Goal: Task Accomplishment & Management: Use online tool/utility

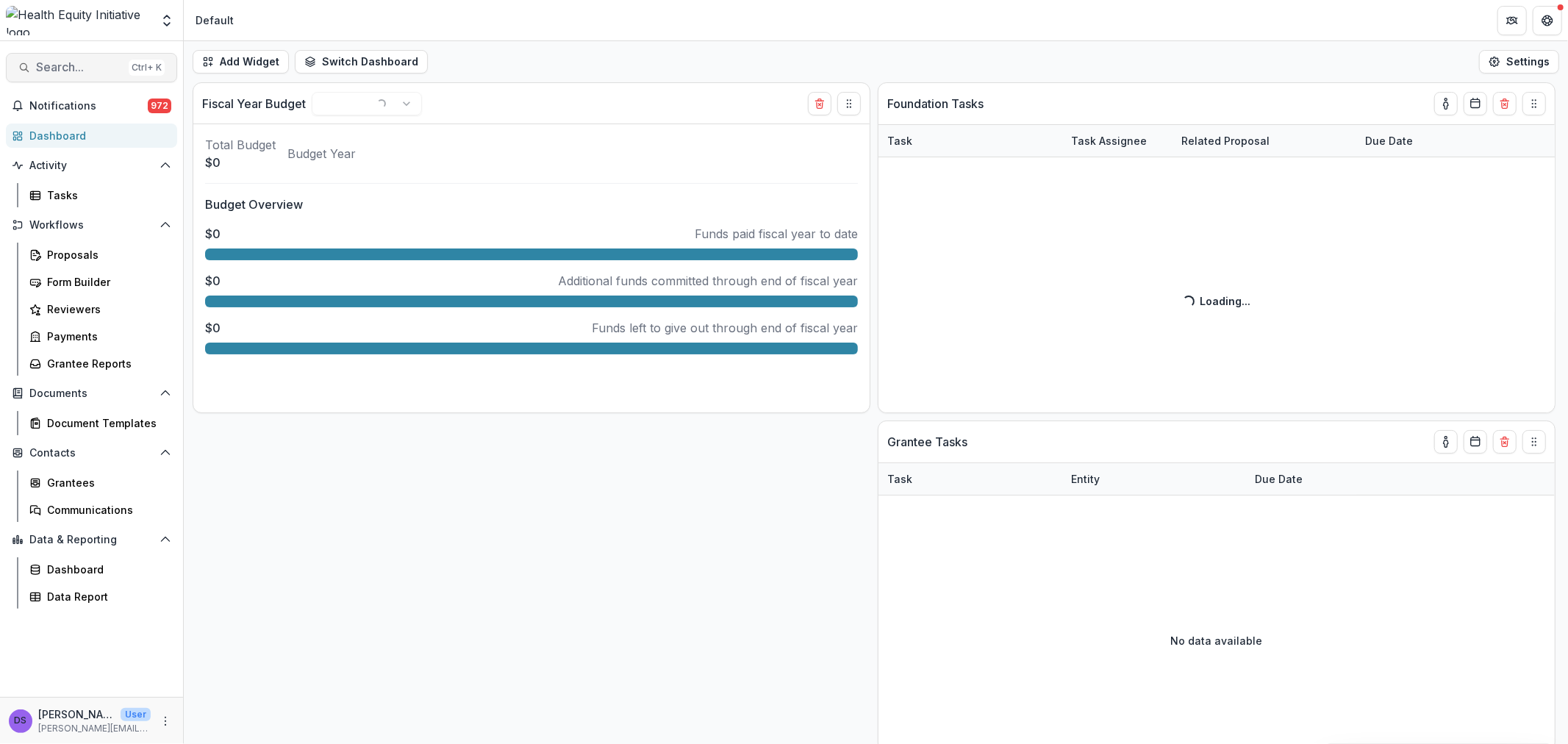
click at [76, 66] on span "Search..." at bounding box center [80, 67] width 86 height 14
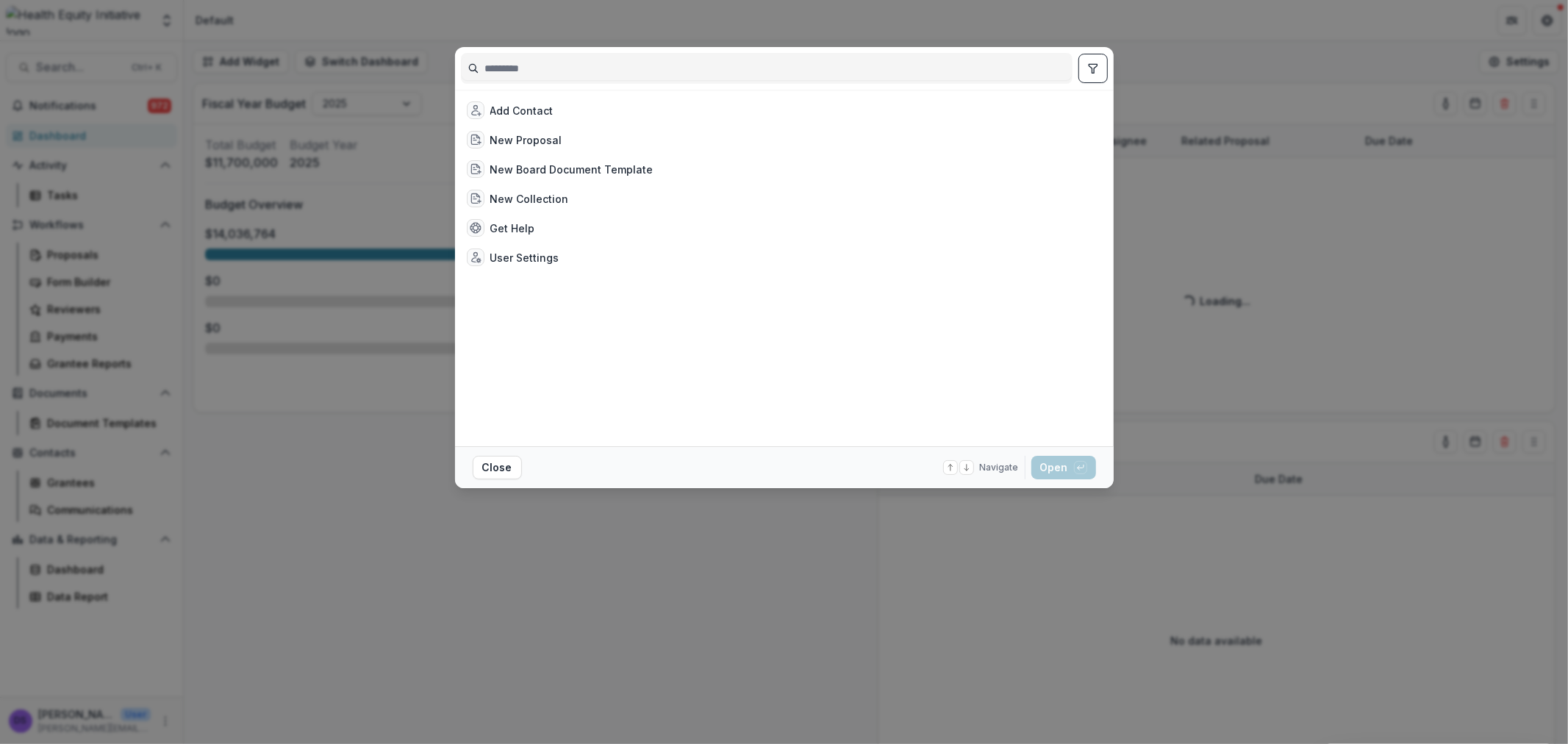
click at [559, 67] on input at bounding box center [766, 67] width 610 height 23
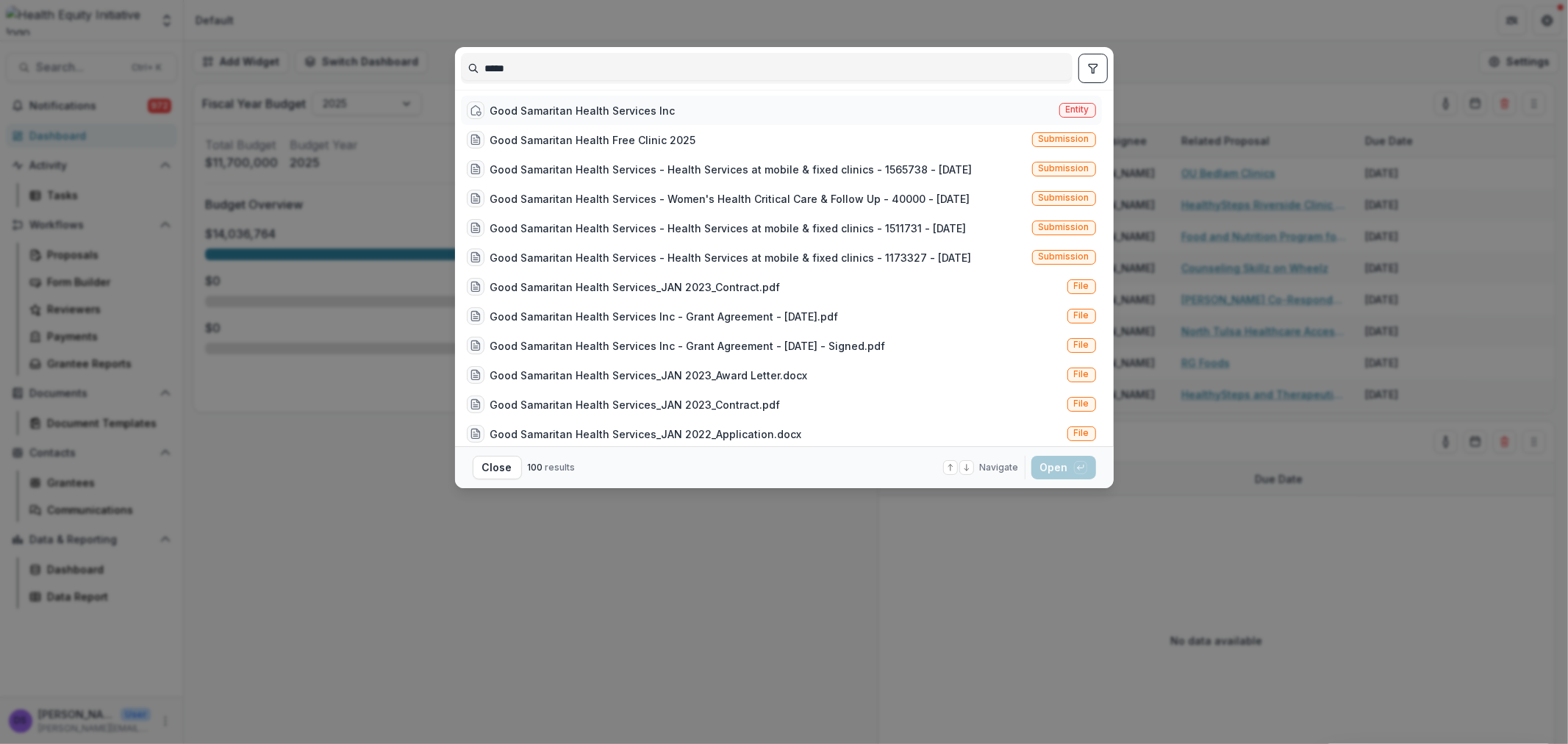
type input "****"
click at [534, 105] on div "Good Samaritan Health Services Inc" at bounding box center [583, 111] width 185 height 16
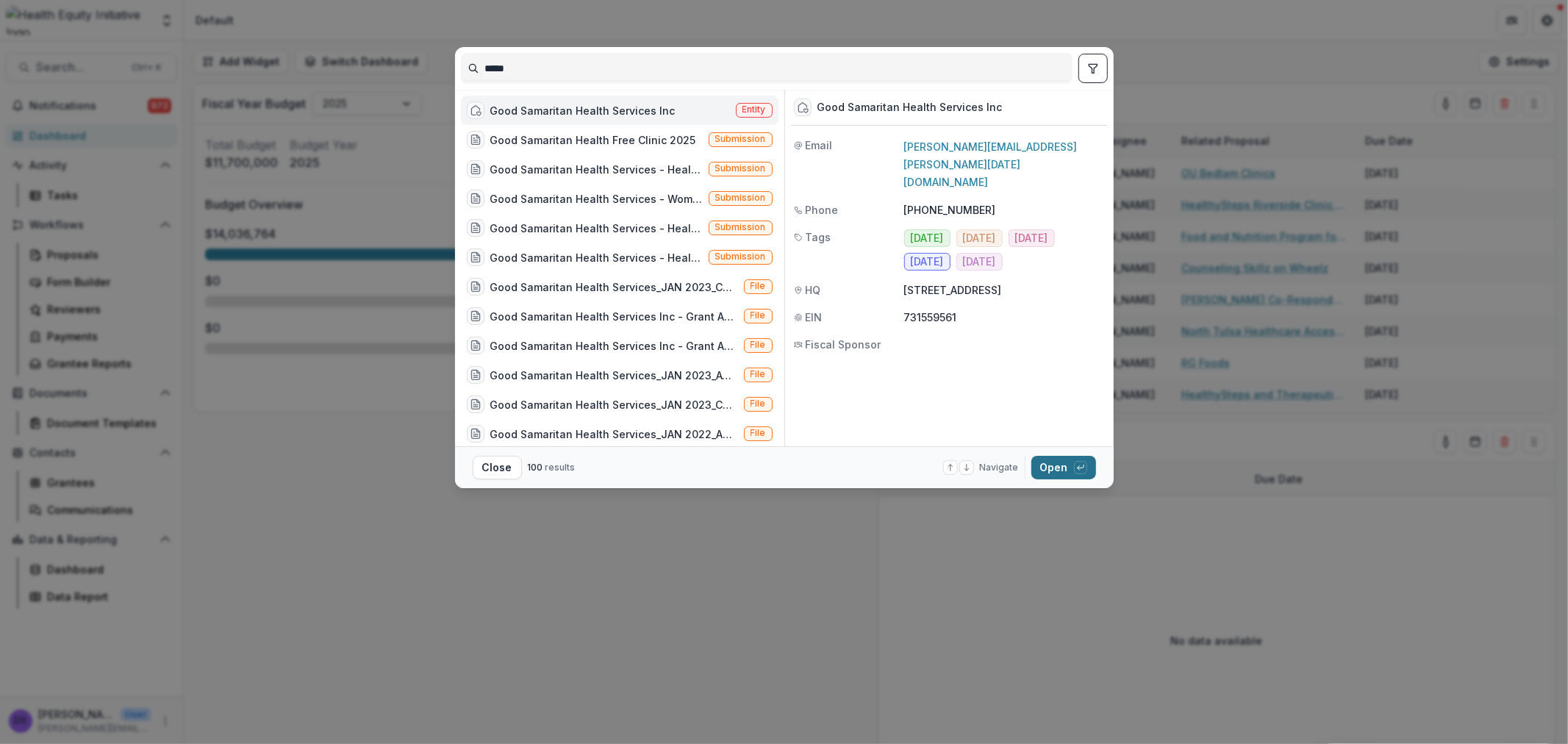
click at [1055, 462] on button "Open with enter key" at bounding box center [1064, 467] width 65 height 23
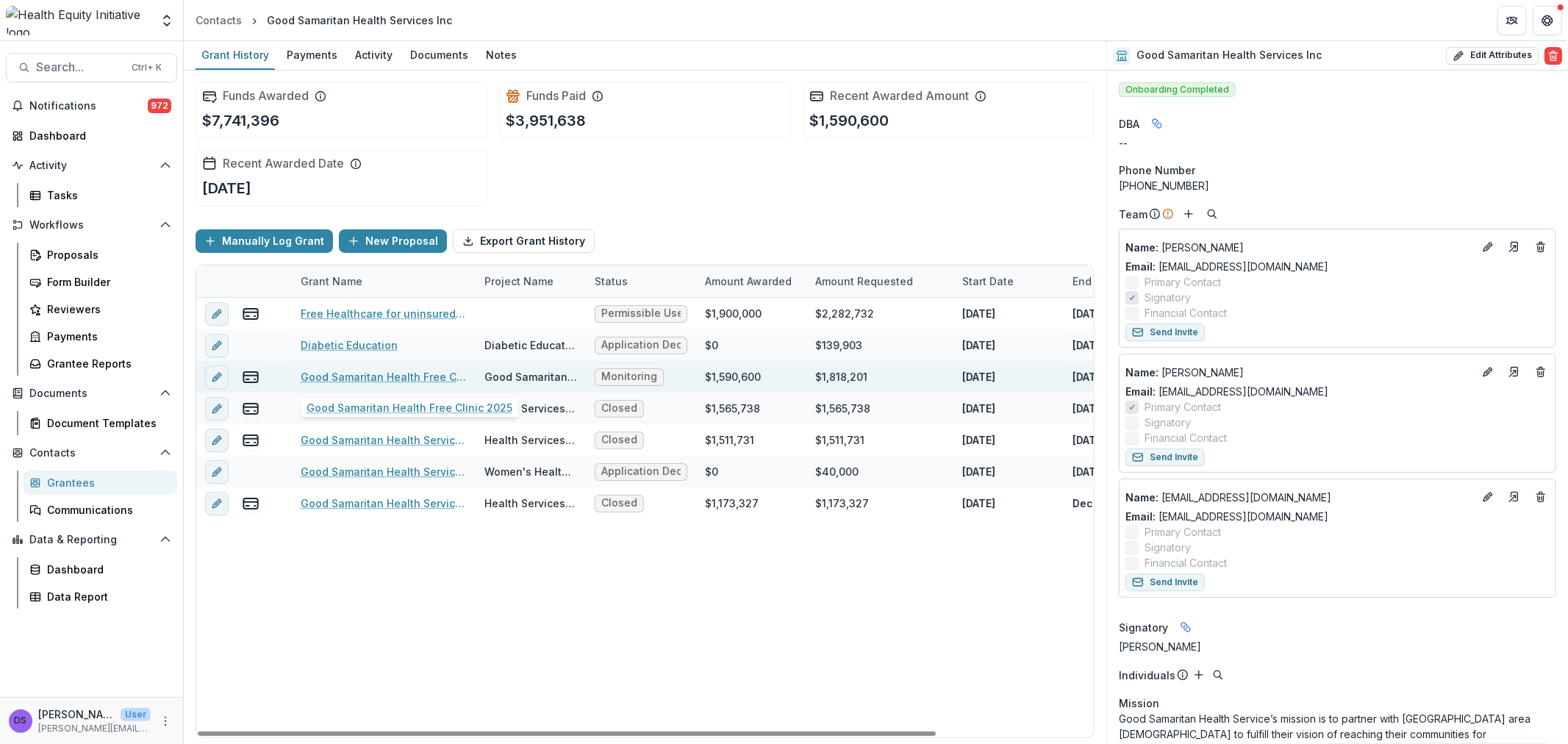
click at [334, 371] on link "Good Samaritan Health Free Clinic 2025" at bounding box center [384, 377] width 166 height 16
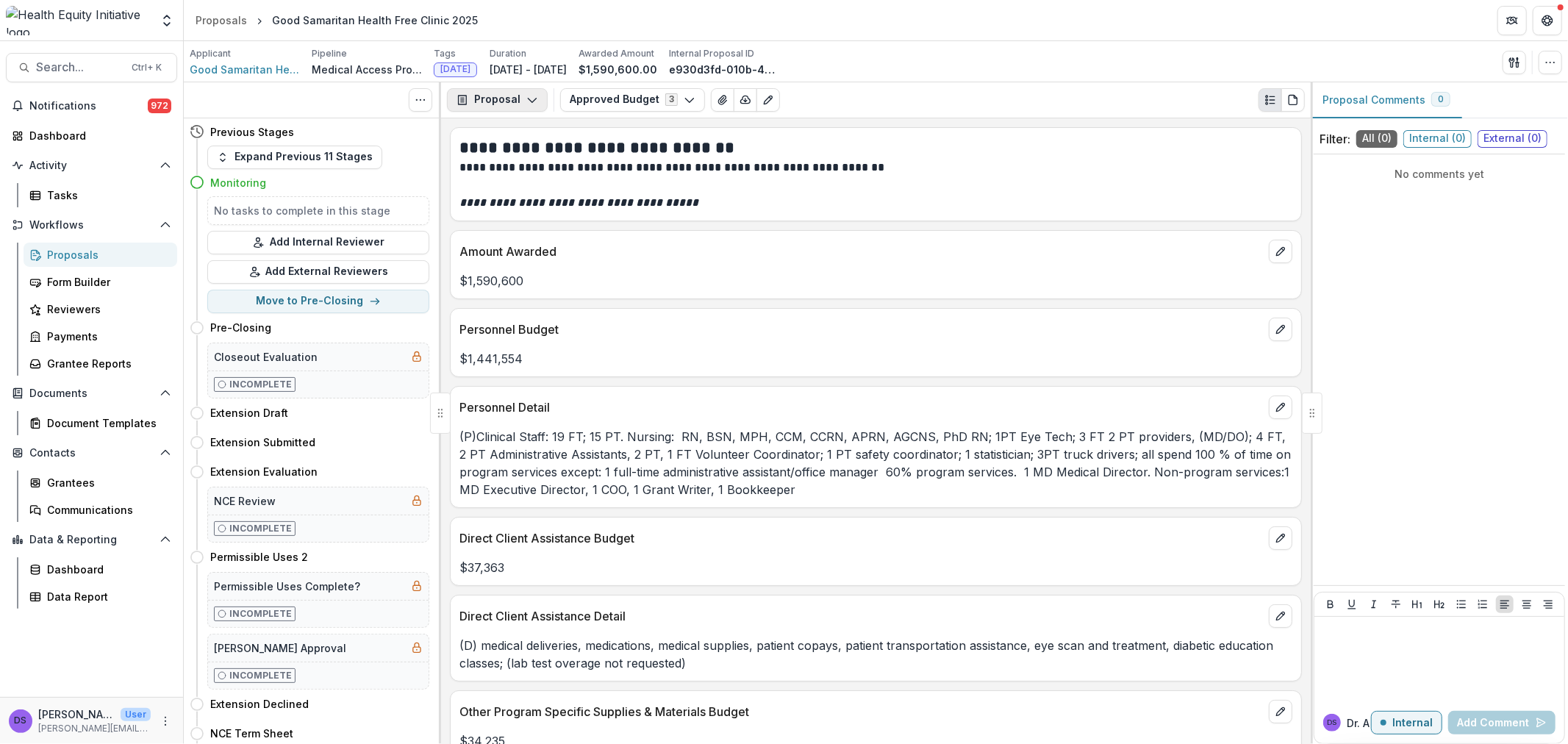
click at [522, 92] on button "Proposal" at bounding box center [497, 99] width 100 height 23
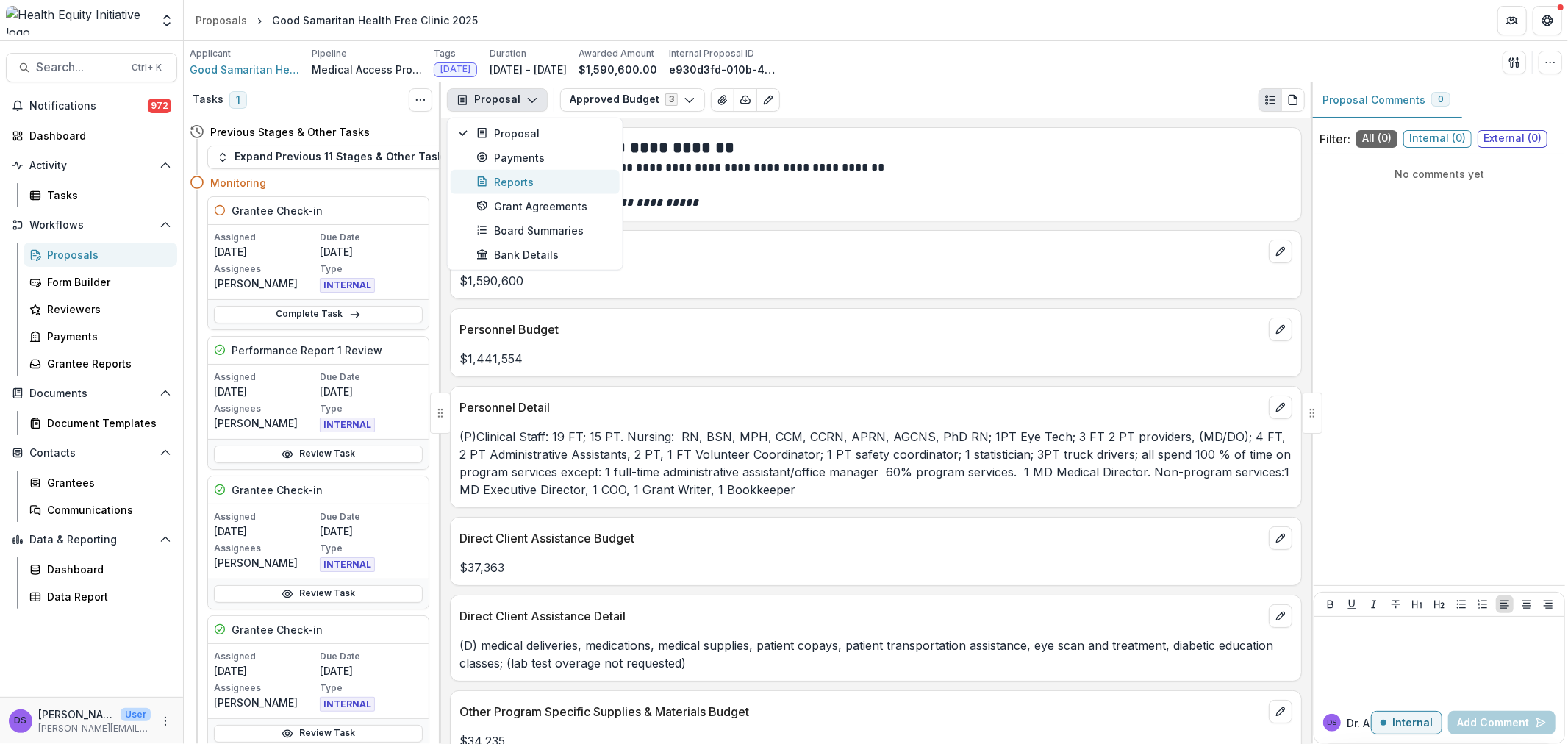
click at [497, 183] on div "Reports" at bounding box center [544, 182] width 135 height 16
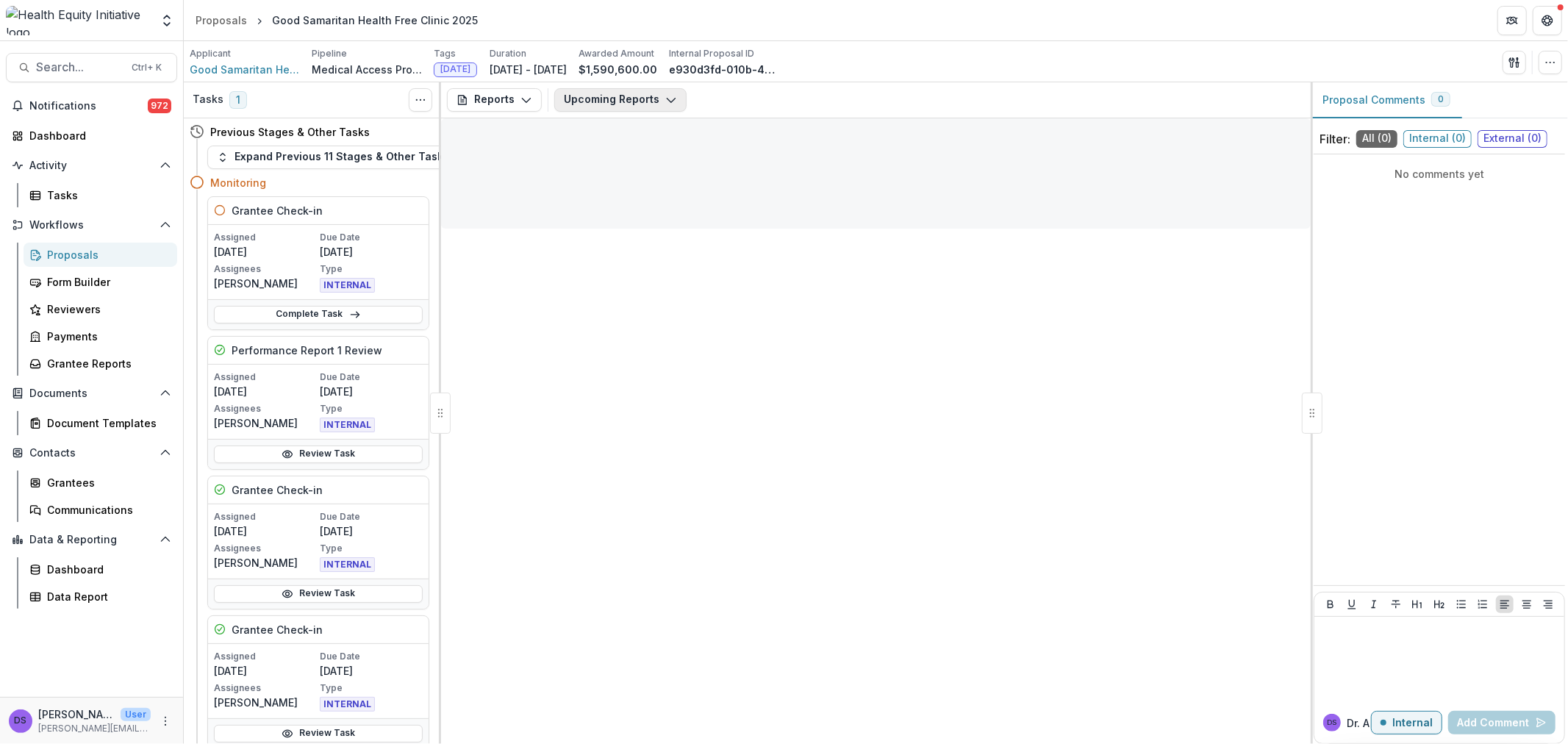
click at [668, 94] on icon "button" at bounding box center [671, 100] width 12 height 12
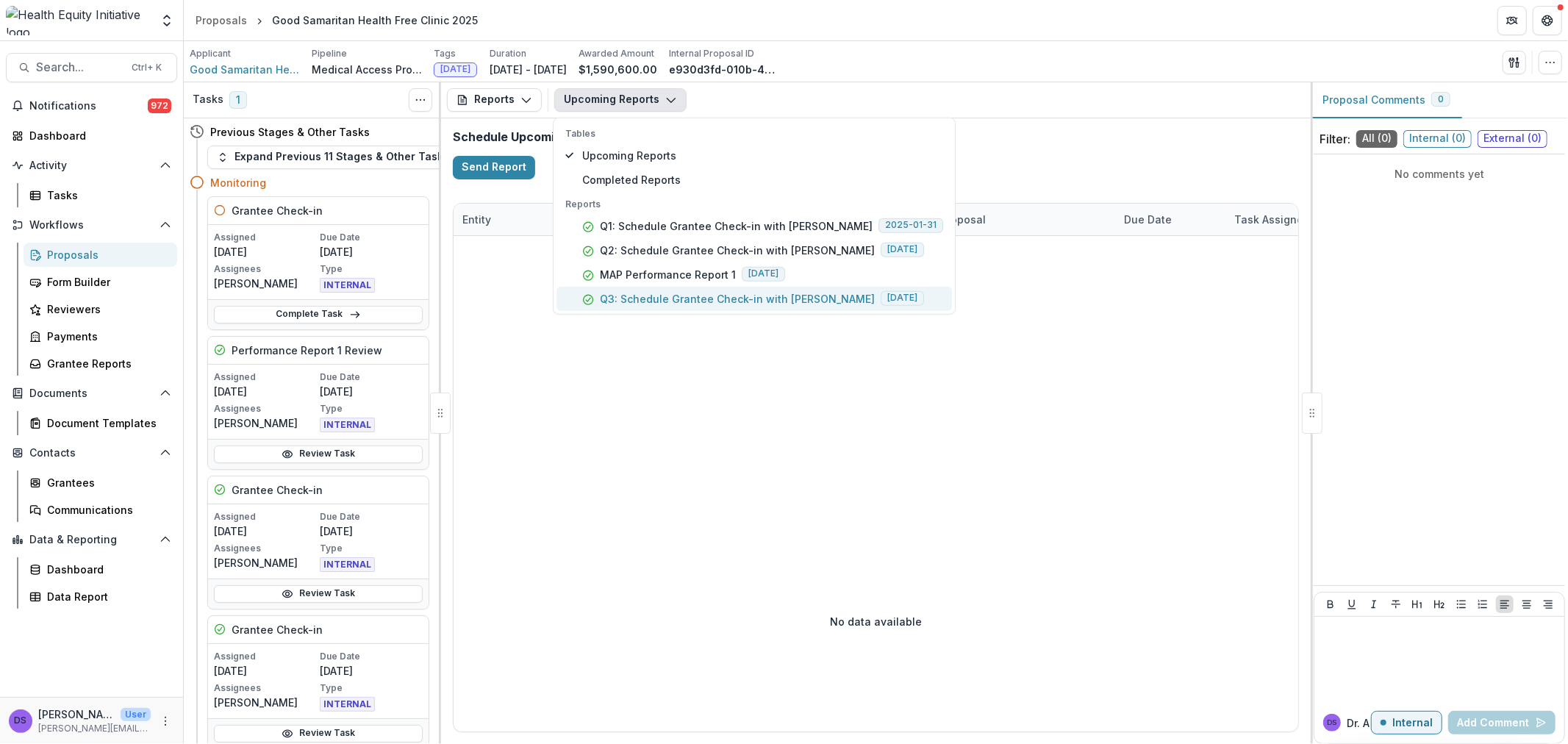
click at [644, 292] on p "Q3: Schedule Grantee Check-in with [PERSON_NAME]" at bounding box center [738, 298] width 275 height 16
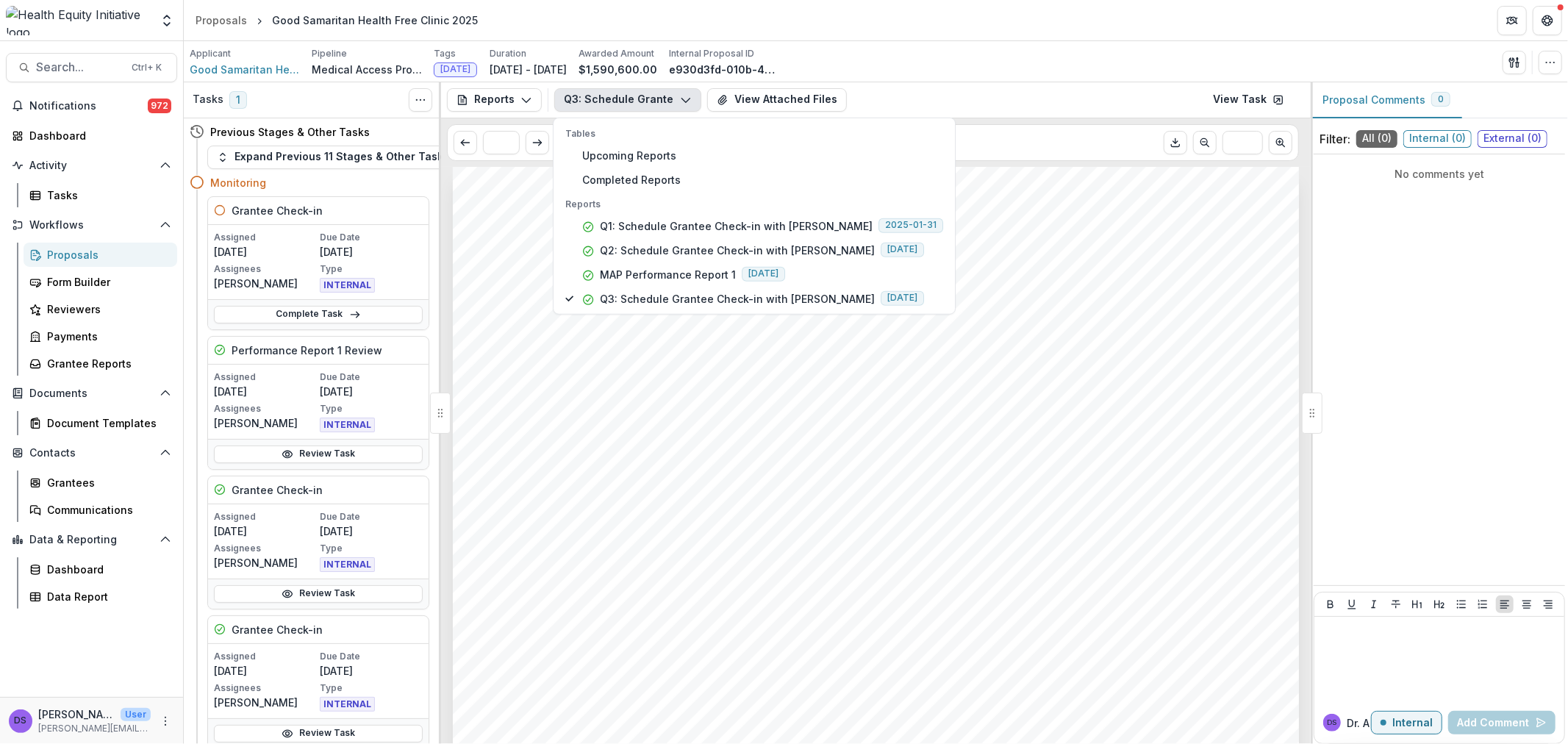
click at [941, 442] on span "1) Use this Calendly link to set a 30-minute virtual meeting." at bounding box center [743, 440] width 477 height 17
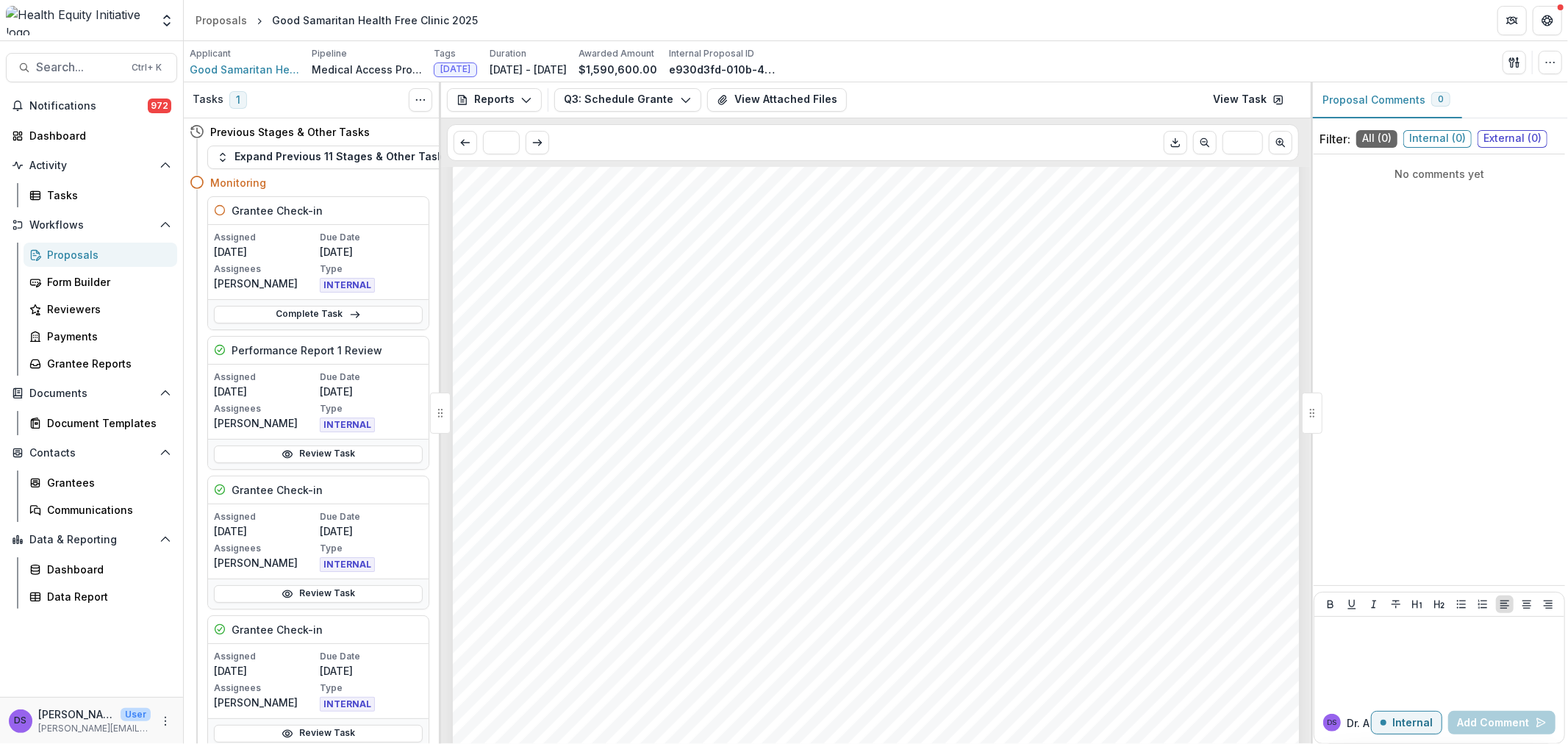
scroll to position [653, 0]
click at [674, 232] on div "- - - Submission Responses Q3: Schedule Grantee Check-in with [PERSON_NAME] As …" at bounding box center [876, 112] width 846 height 1198
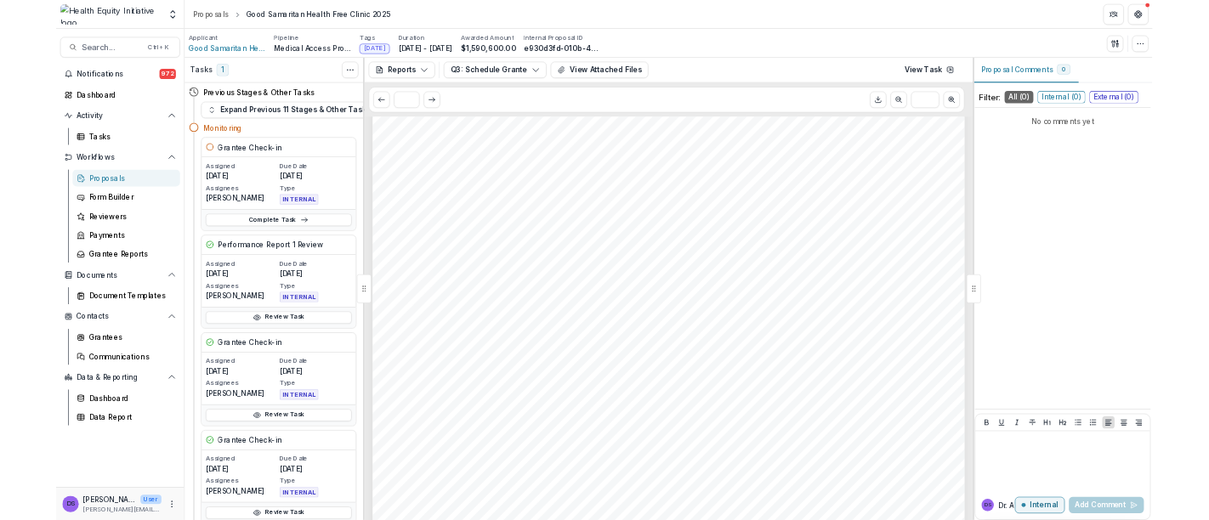
scroll to position [94, 0]
